Goal: Use online tool/utility: Utilize a website feature to perform a specific function

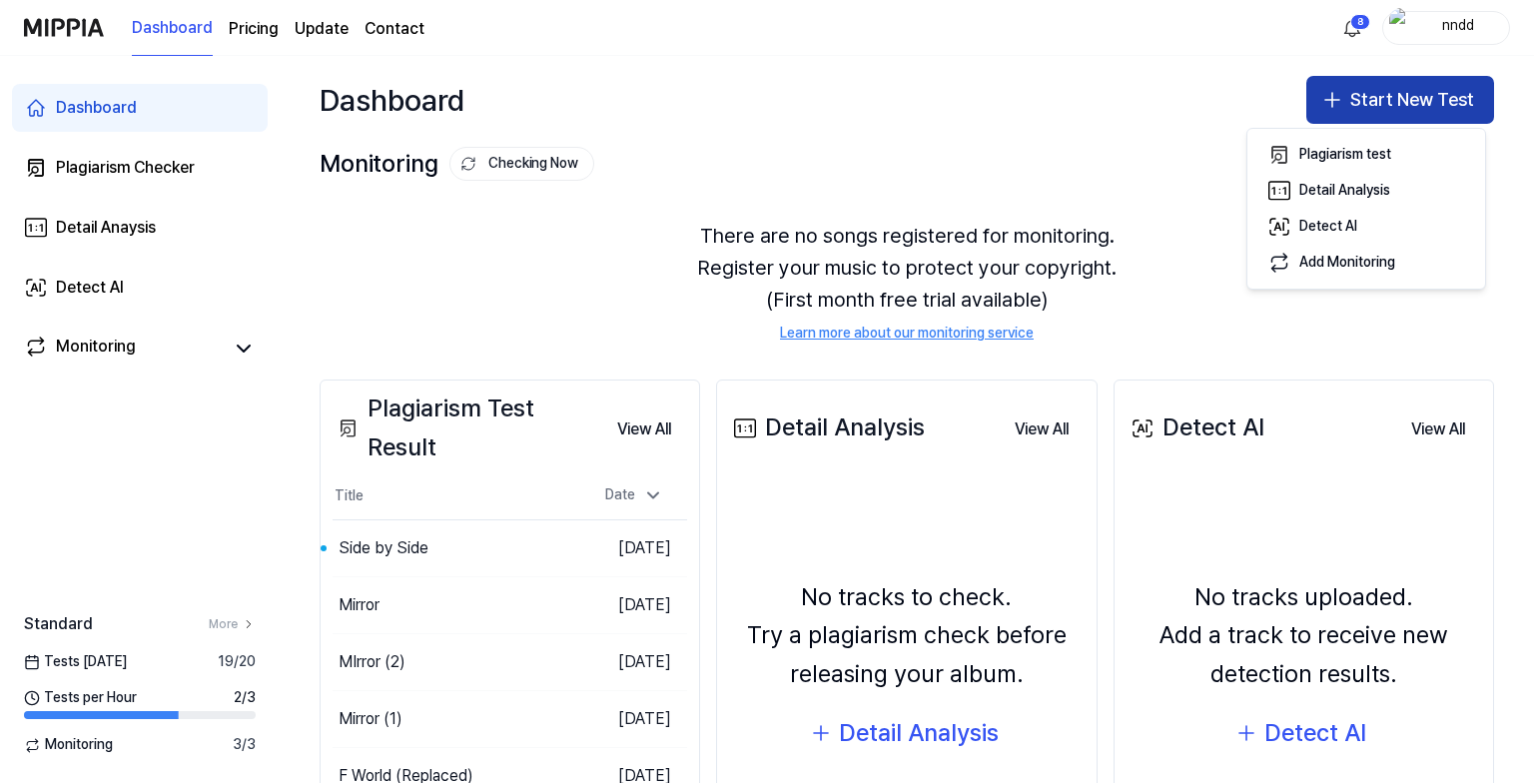
click at [1344, 112] on button "Start New Test" at bounding box center [1401, 100] width 188 height 48
click at [1382, 86] on button "Start New Test" at bounding box center [1401, 100] width 188 height 48
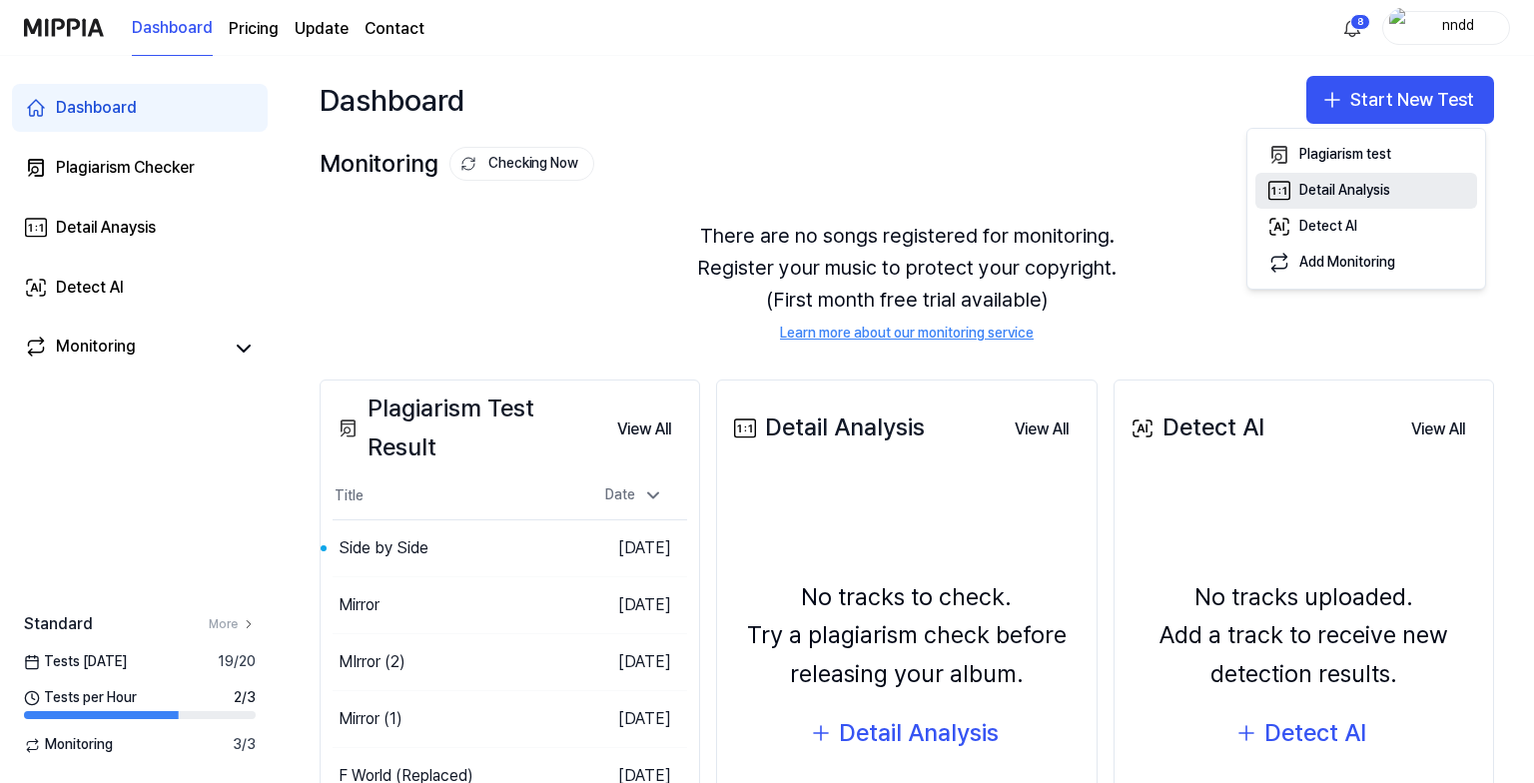
click at [1307, 175] on button "Detail Analysis" at bounding box center [1367, 191] width 222 height 36
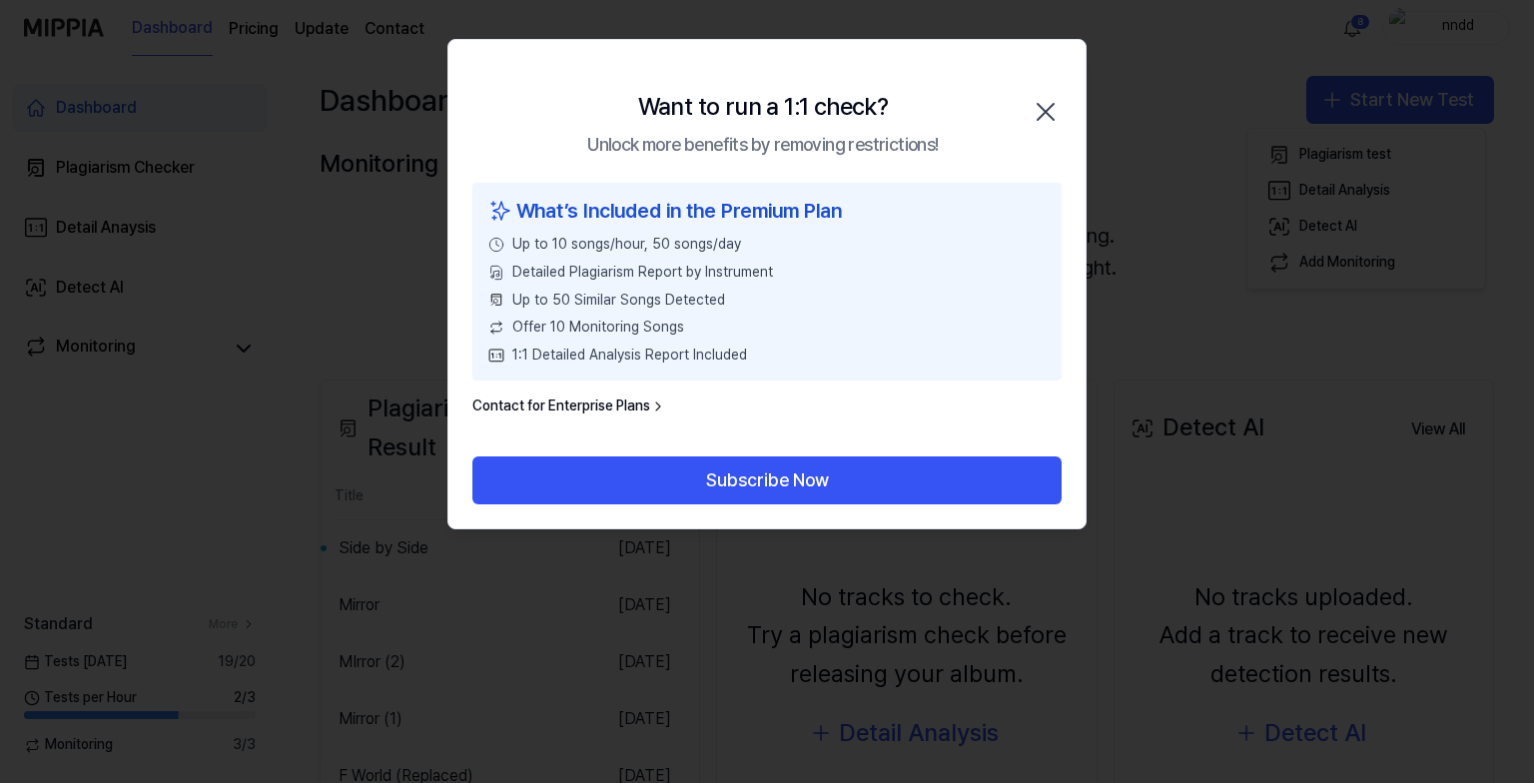
drag, startPoint x: 1067, startPoint y: 101, endPoint x: 1042, endPoint y: 116, distance: 29.1
click at [1042, 116] on div "Want to run a 1:1 check? Unlock more benefits by removing restrictions! Close" at bounding box center [766, 111] width 637 height 143
click at [1042, 116] on icon "button" at bounding box center [1046, 112] width 16 height 16
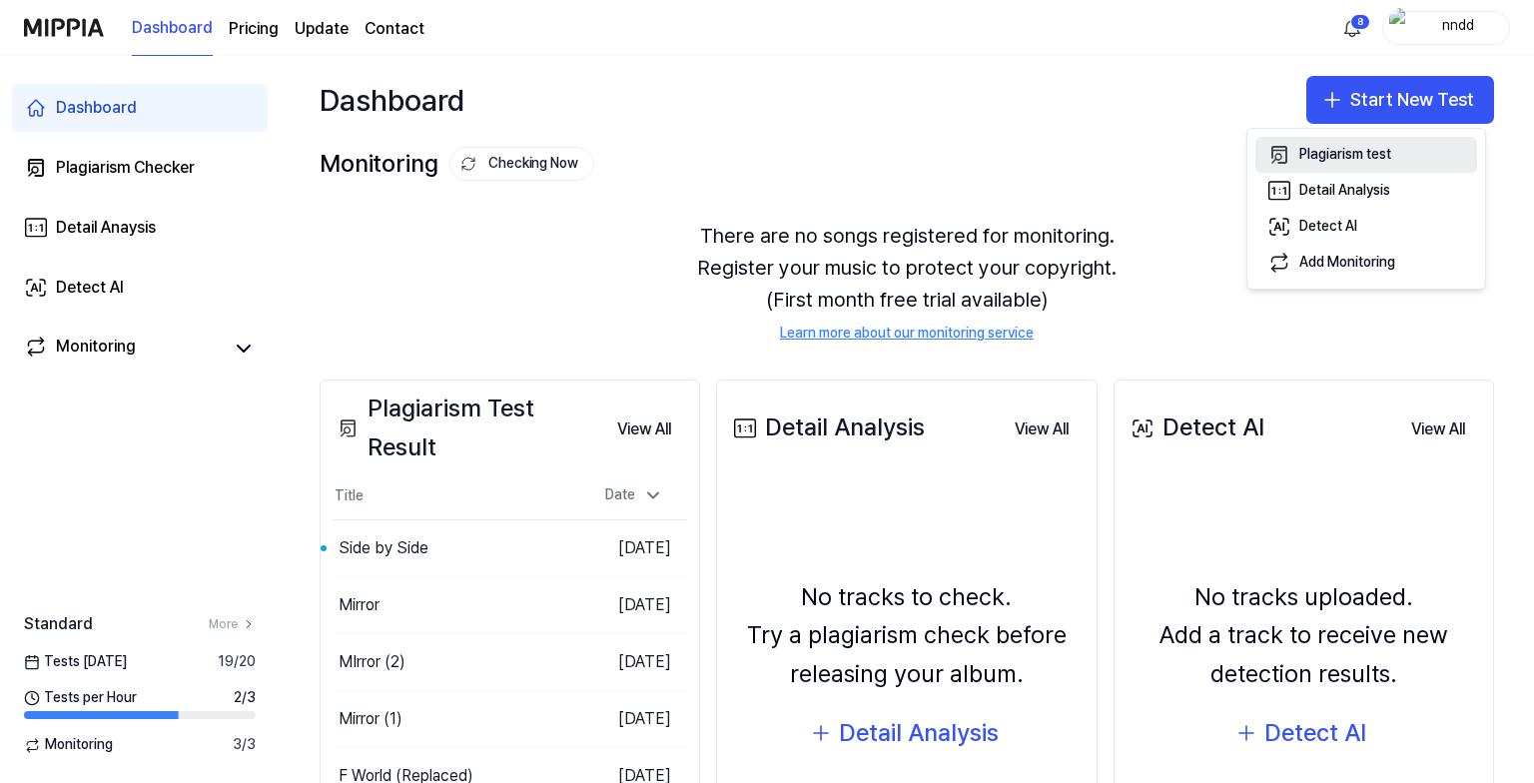
click at [1318, 150] on div "Plagiarism test" at bounding box center [1346, 155] width 92 height 20
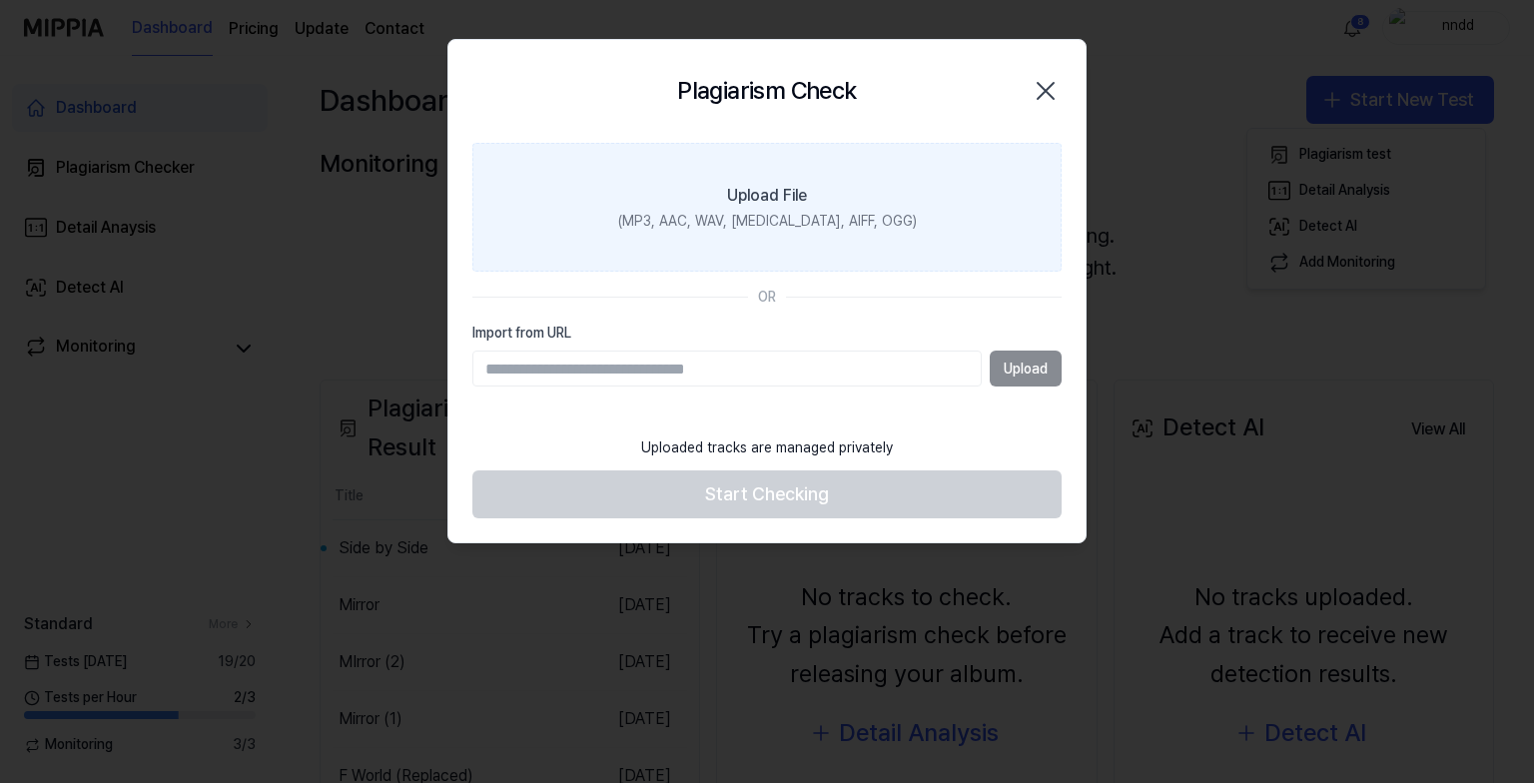
click at [741, 250] on label "Upload File (MP3, AAC, WAV, [MEDICAL_DATA], AIFF, OGG)" at bounding box center [766, 208] width 589 height 130
click at [0, 0] on input "Upload File (MP3, AAC, WAV, [MEDICAL_DATA], AIFF, OGG)" at bounding box center [0, 0] width 0 height 0
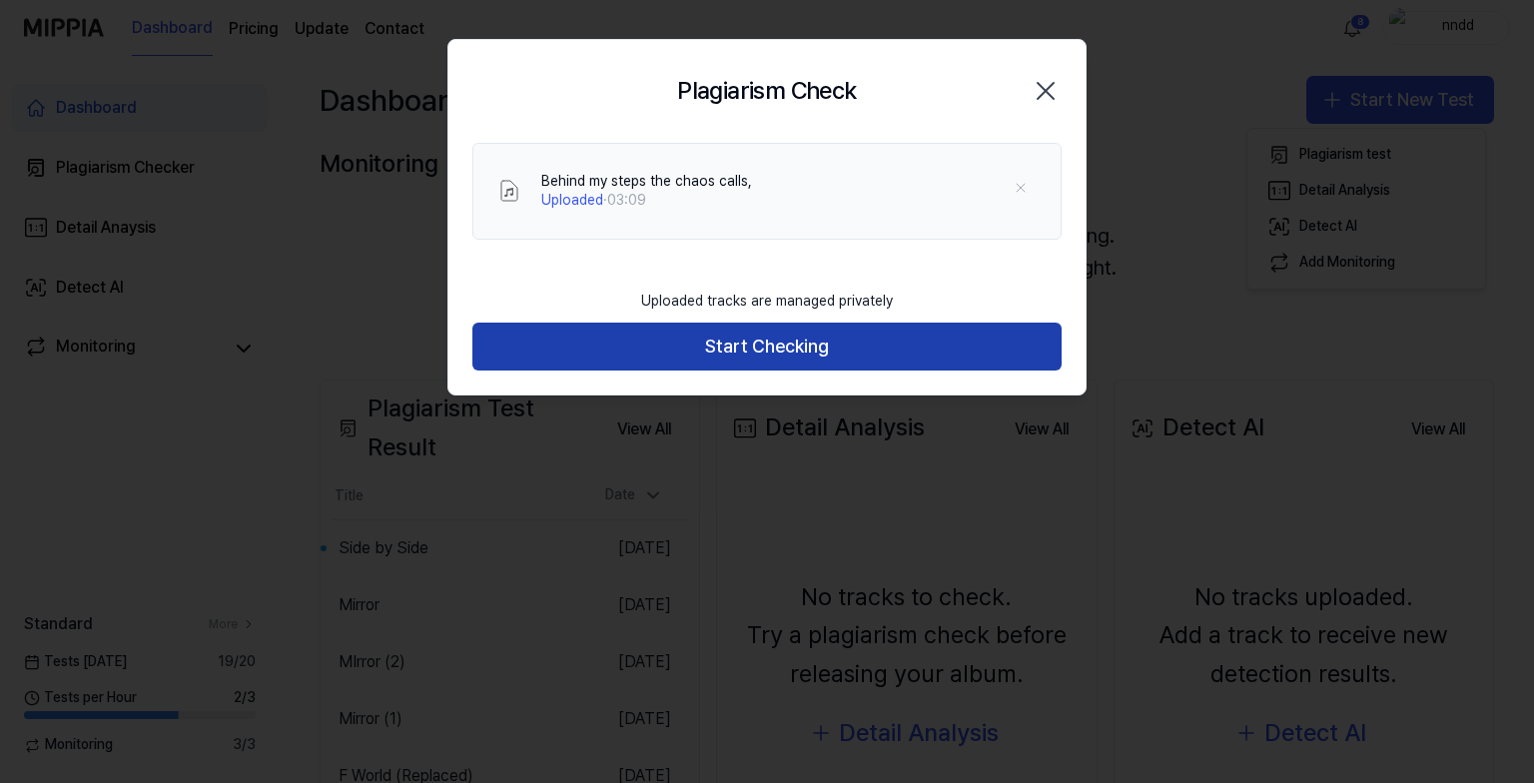
click at [677, 333] on button "Start Checking" at bounding box center [766, 347] width 589 height 48
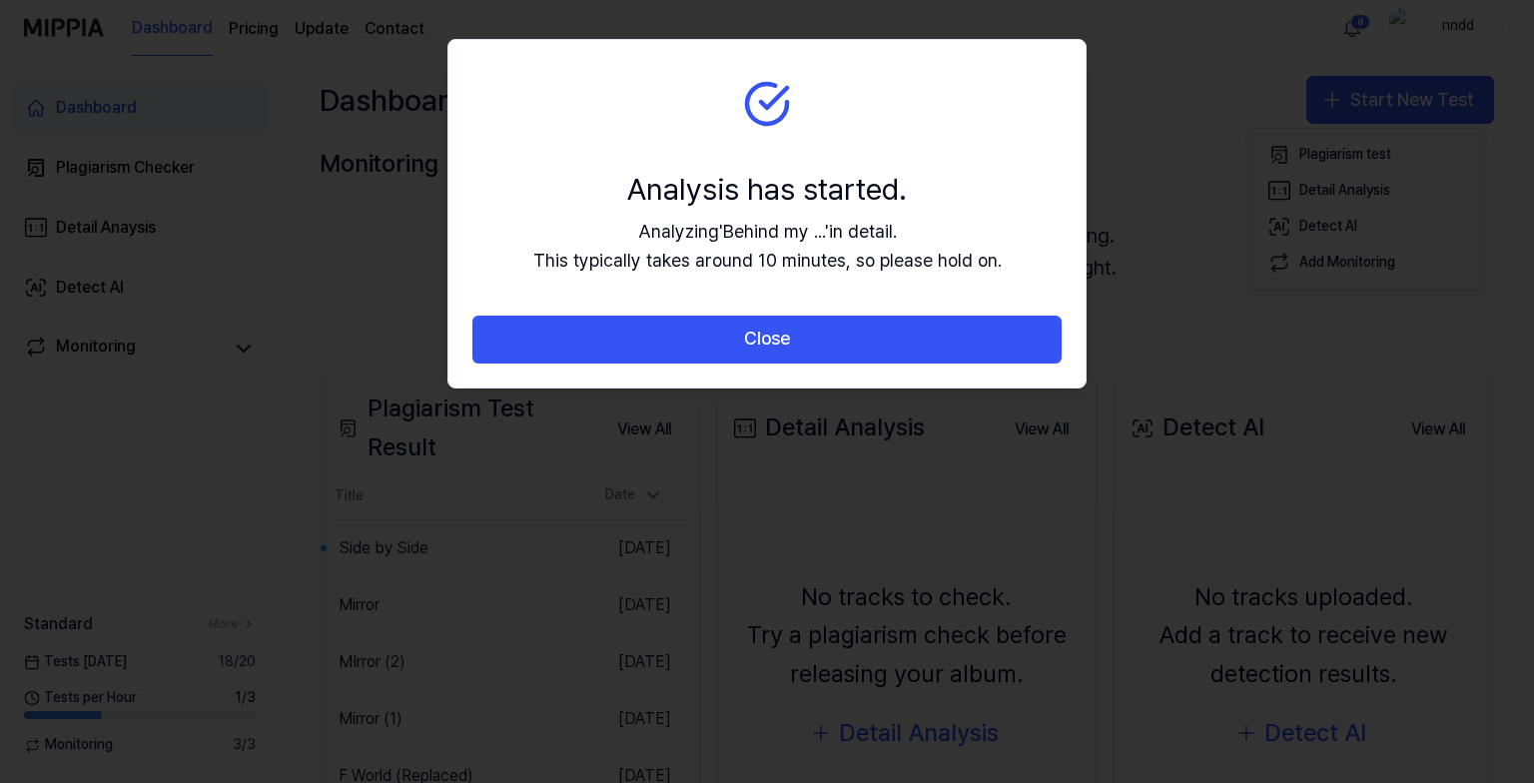
click at [677, 333] on button "Close" at bounding box center [766, 340] width 589 height 48
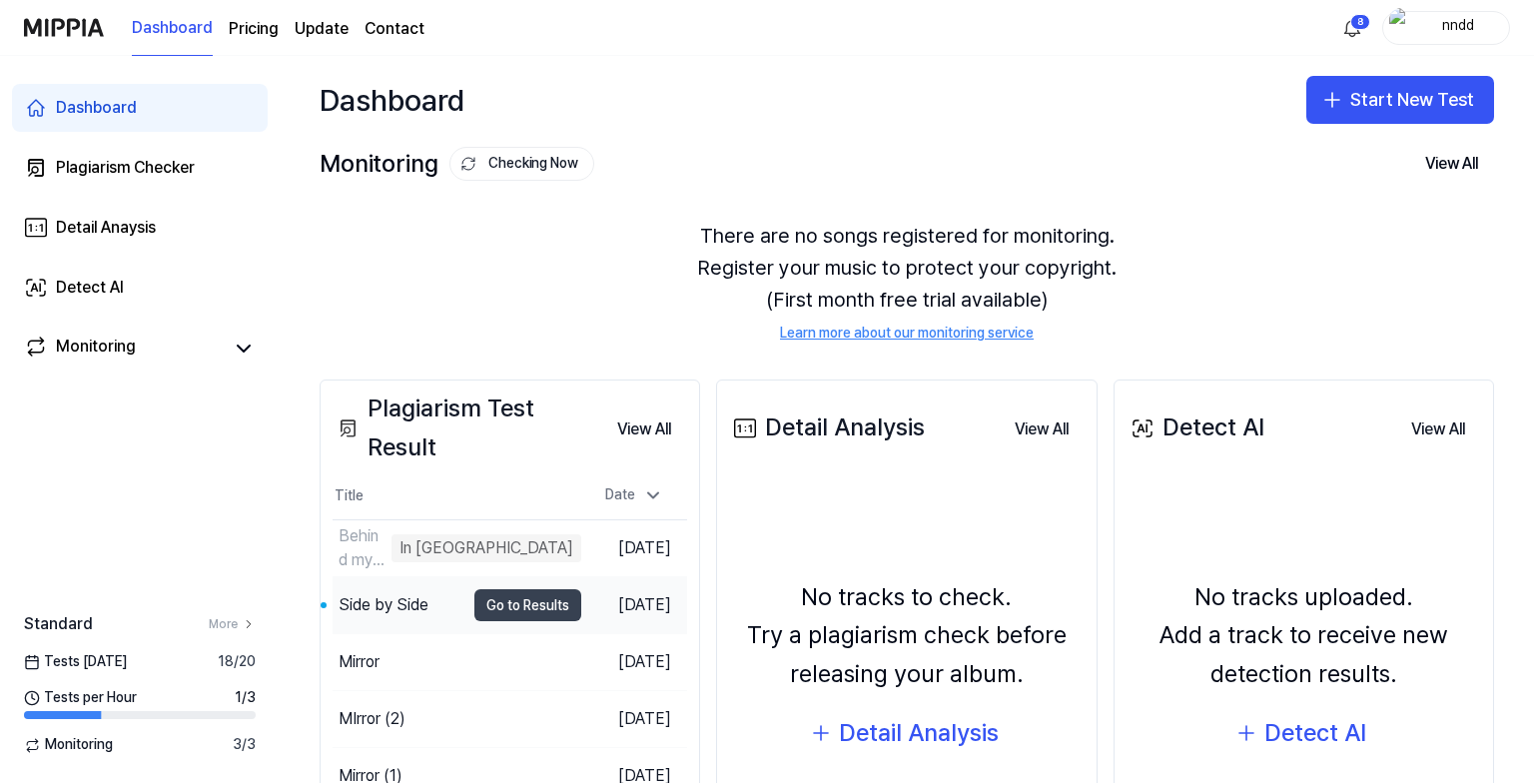
click at [511, 615] on button "Go to Results" at bounding box center [527, 605] width 107 height 32
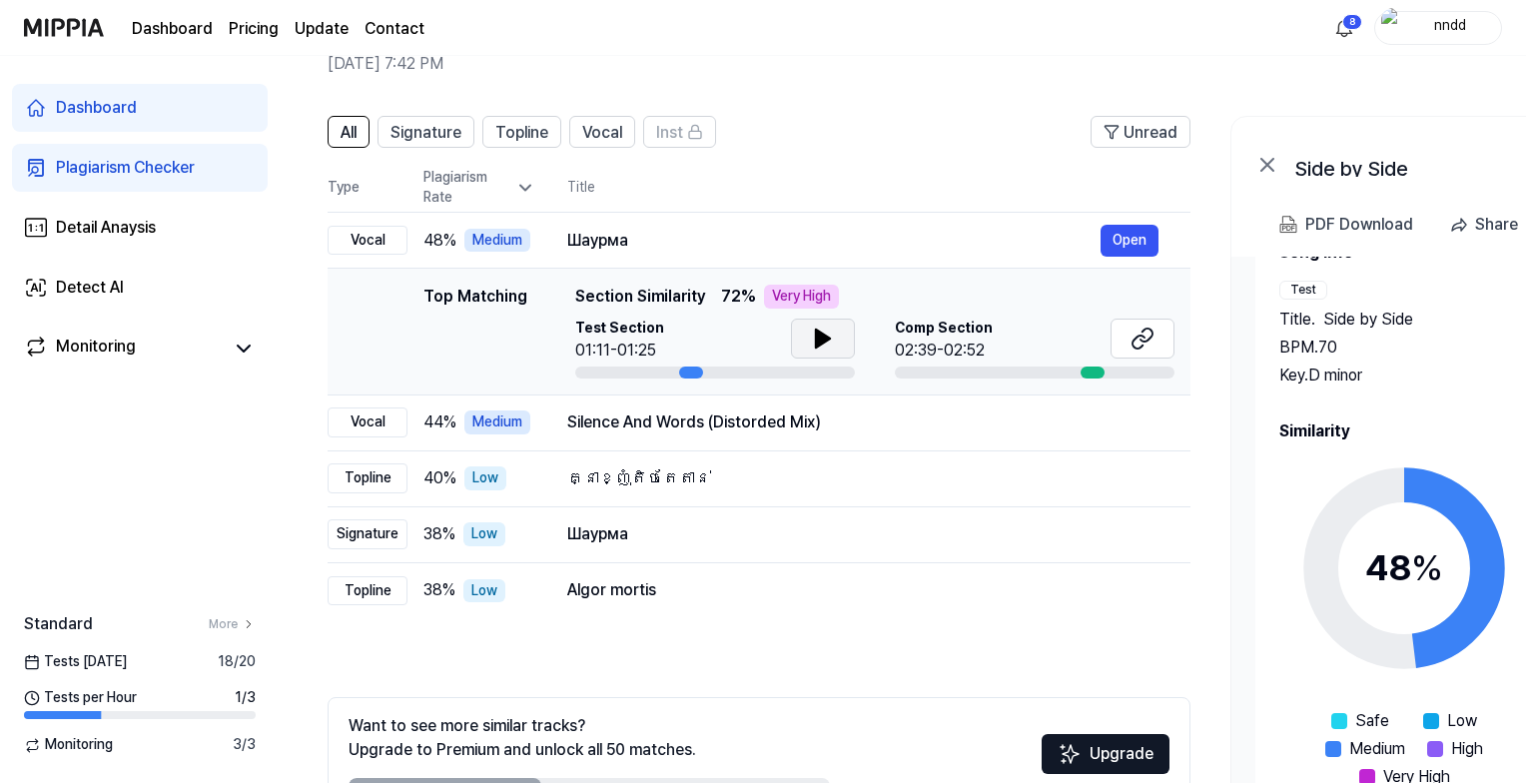
click at [815, 328] on icon at bounding box center [823, 339] width 24 height 24
click at [832, 340] on icon at bounding box center [823, 339] width 24 height 24
click at [146, 110] on link "Dashboard" at bounding box center [140, 108] width 256 height 48
